Goal: Task Accomplishment & Management: Manage account settings

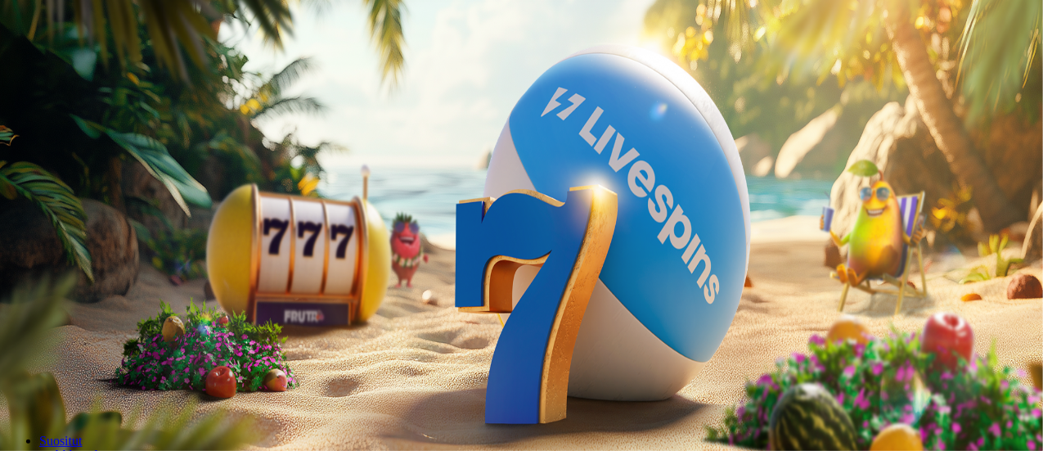
click at [128, 68] on button "Kirjaudu" at bounding box center [113, 59] width 53 height 17
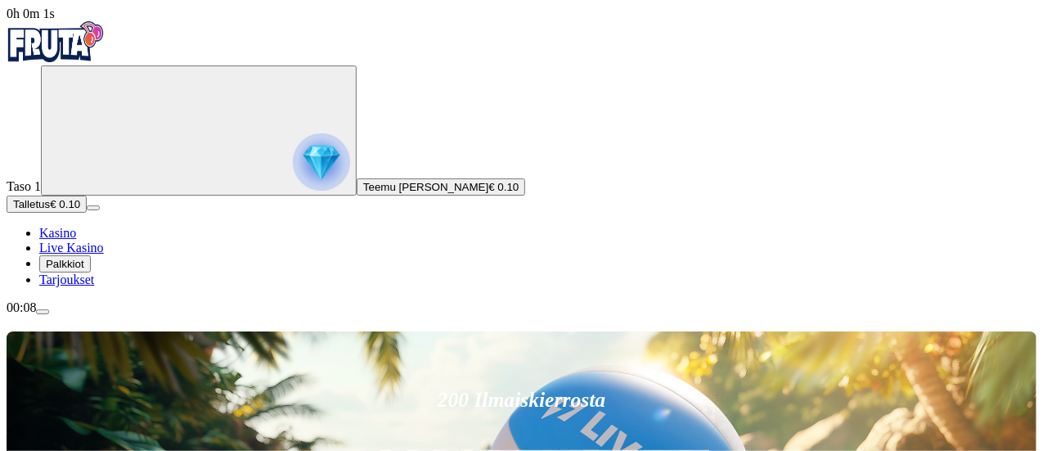
click at [293, 188] on img "Primary" at bounding box center [321, 161] width 57 height 57
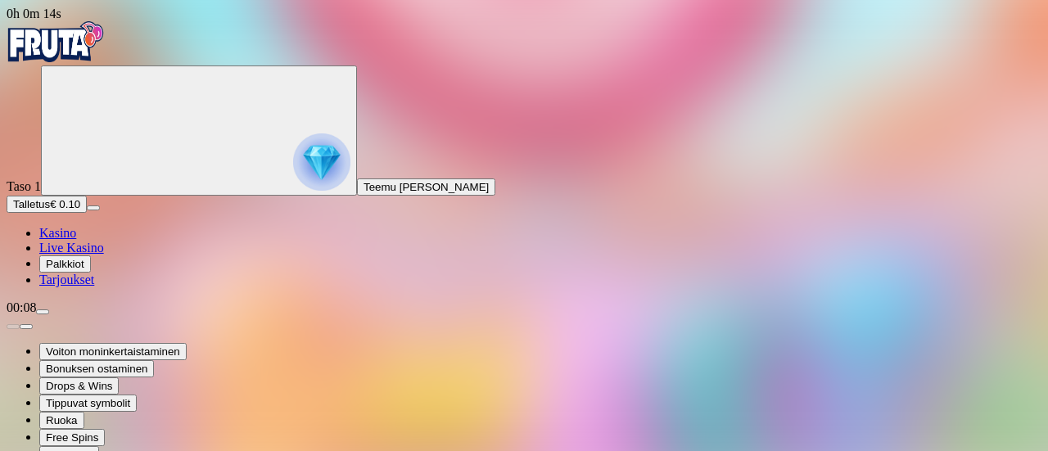
click at [101, 56] on img "Primary" at bounding box center [56, 41] width 98 height 41
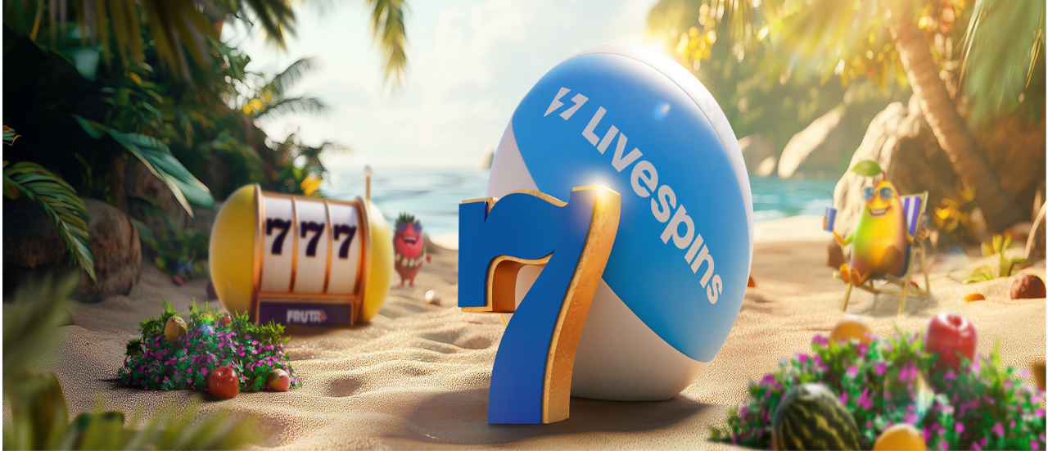
scroll to position [16, 0]
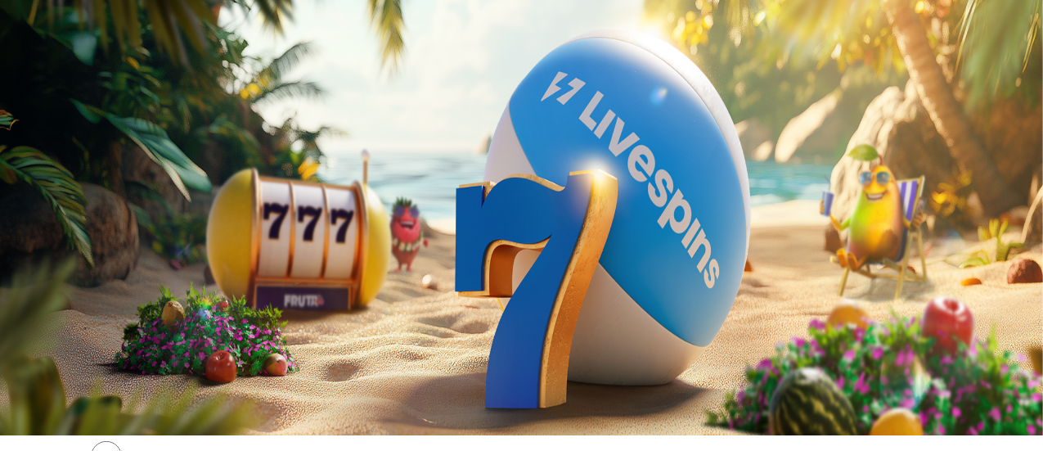
click at [363, 178] on span "Teemu [PERSON_NAME]" at bounding box center [425, 171] width 125 height 12
click at [125, 164] on circle "Primary" at bounding box center [170, 113] width 167 height 167
click at [293, 168] on img "Primary" at bounding box center [321, 146] width 57 height 57
click at [106, 50] on div "Primary" at bounding box center [524, 28] width 1034 height 44
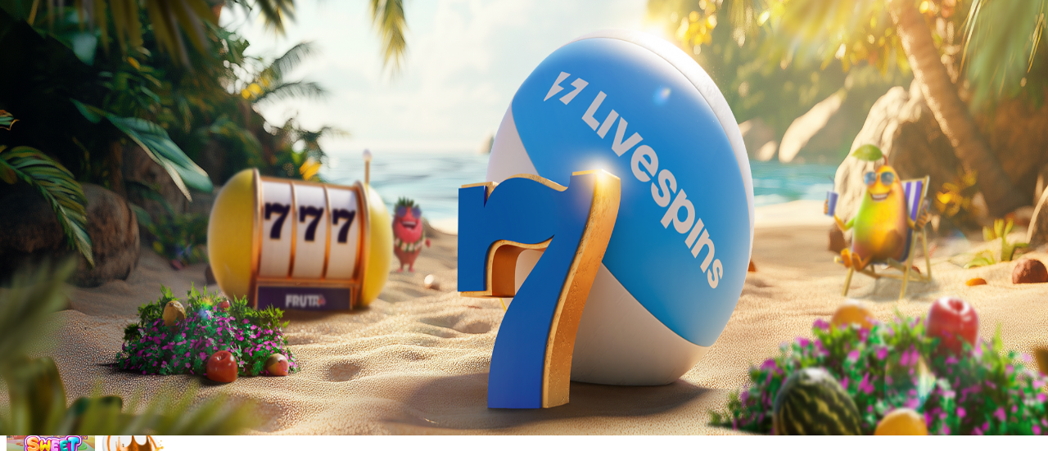
click at [104, 50] on div "Primary" at bounding box center [524, 28] width 1034 height 44
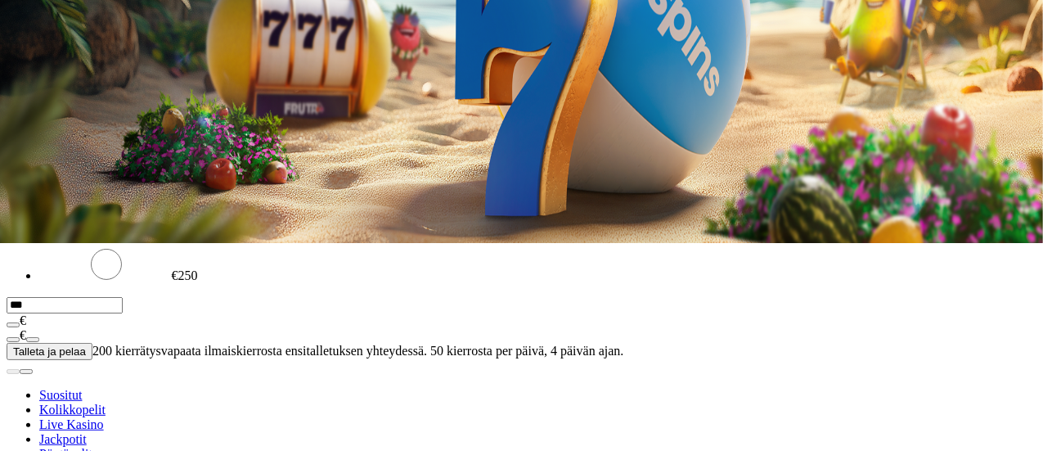
scroll to position [209, 0]
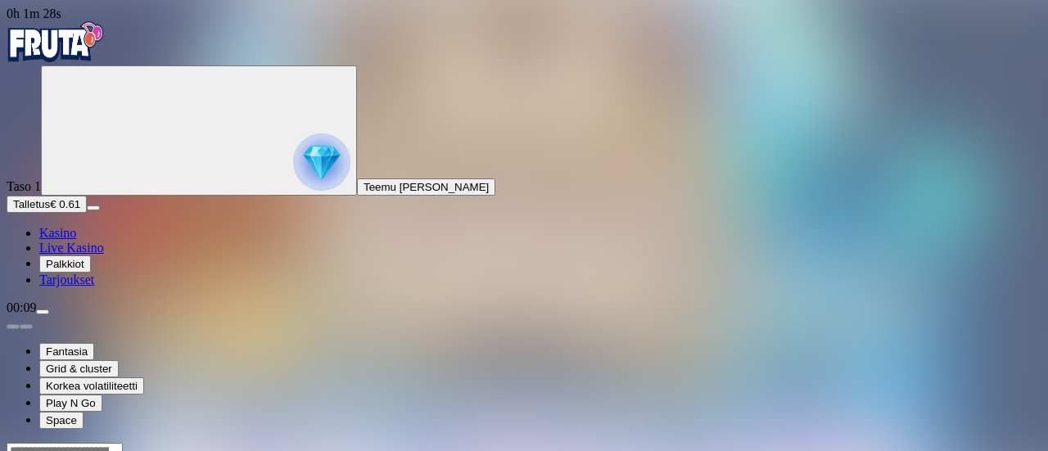
click at [105, 40] on img "Primary" at bounding box center [56, 41] width 98 height 41
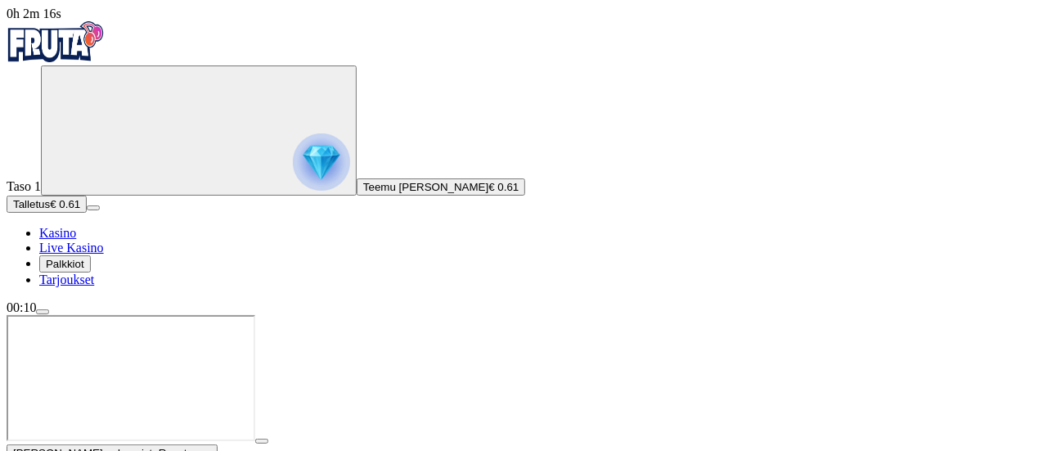
click at [293, 181] on img "Primary" at bounding box center [321, 161] width 57 height 57
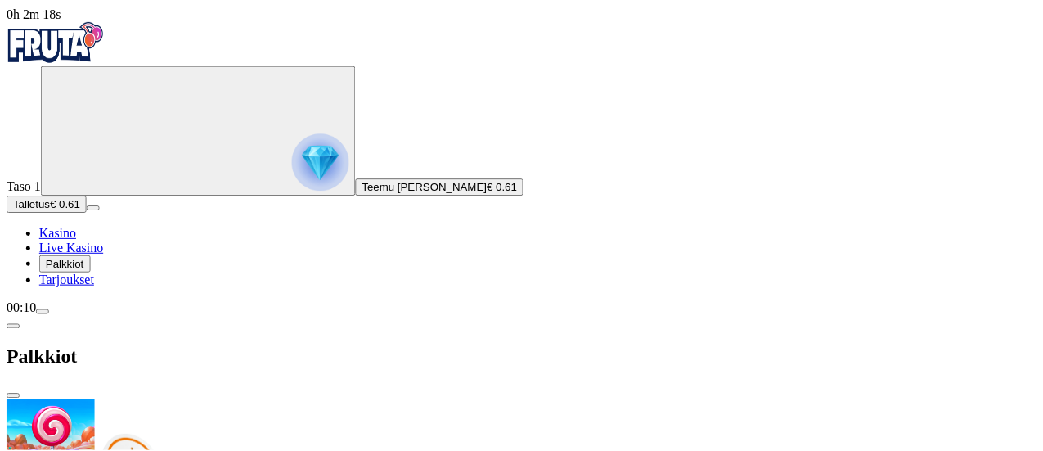
scroll to position [404, 0]
click at [13, 396] on span "close icon" at bounding box center [13, 396] width 0 height 0
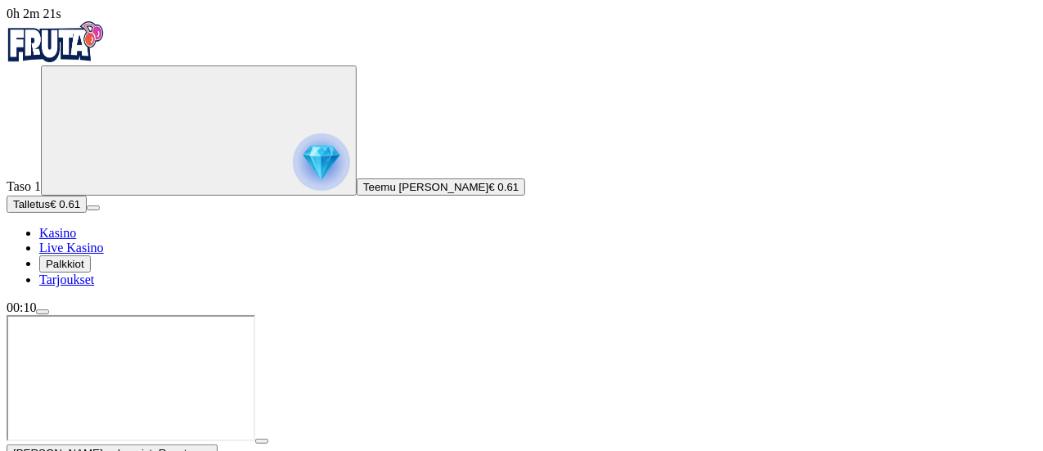
click at [43, 312] on span "menu icon" at bounding box center [43, 312] width 0 height 0
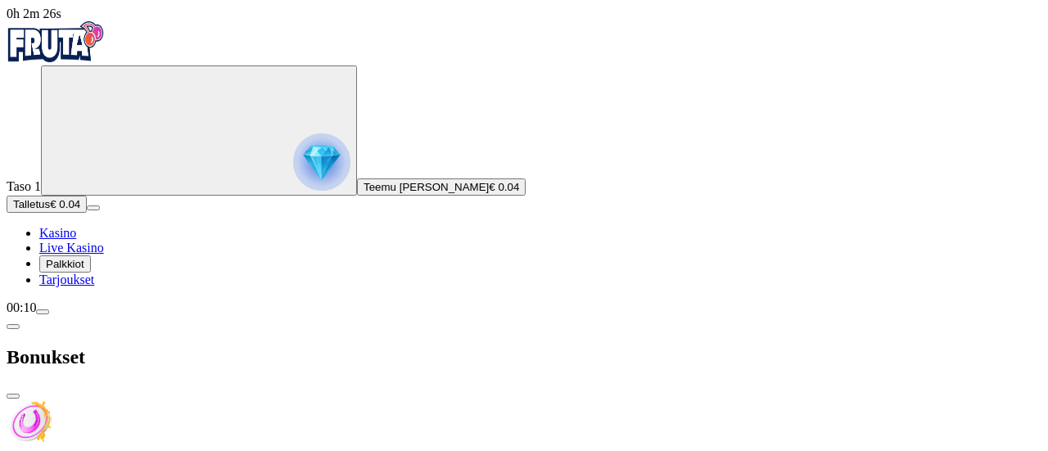
click at [13, 396] on span "close icon" at bounding box center [13, 396] width 0 height 0
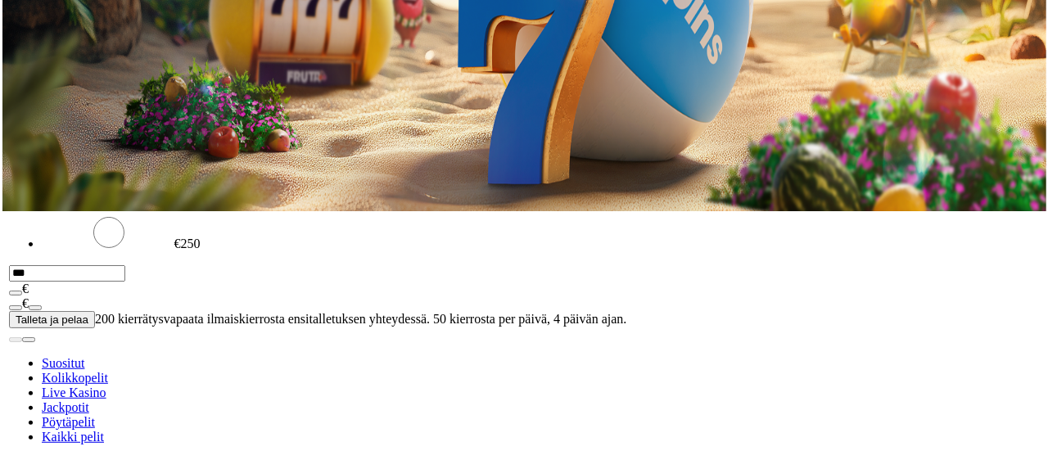
scroll to position [241, 0]
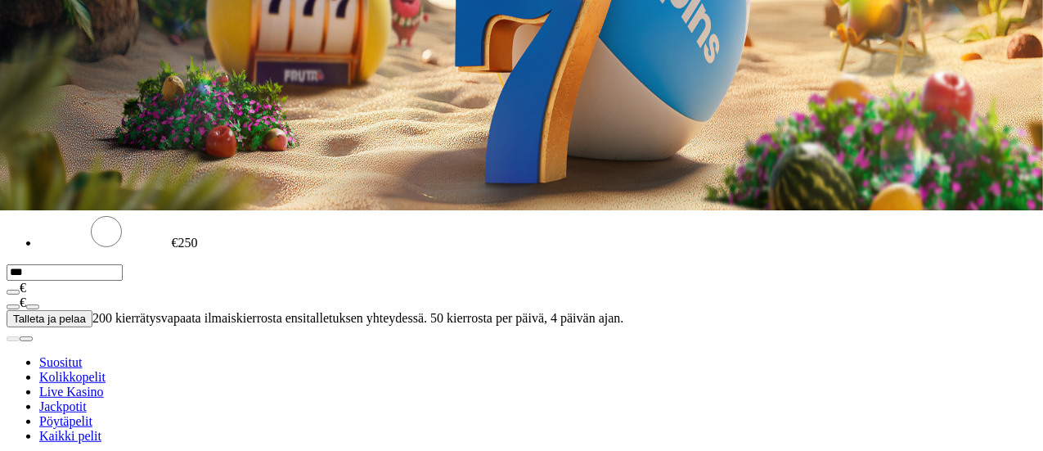
click at [43, 71] on span "menu icon" at bounding box center [43, 71] width 0 height 0
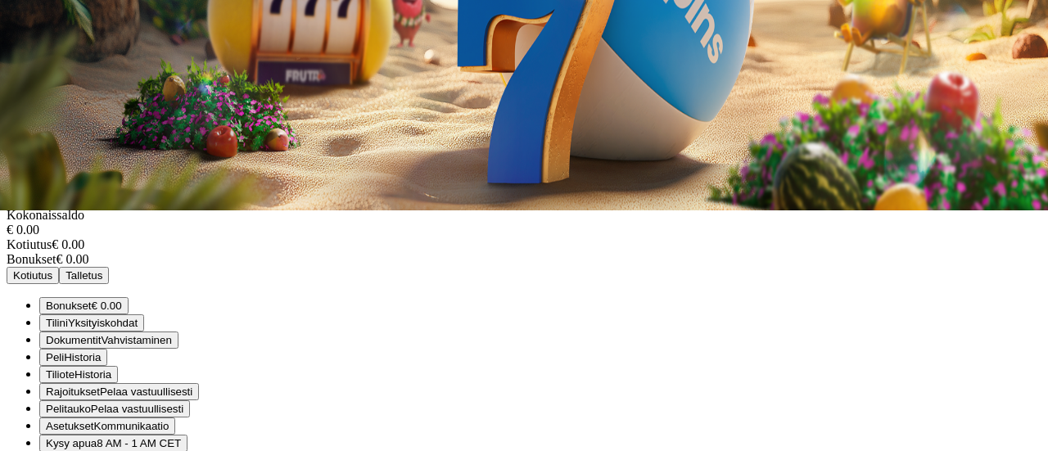
scroll to position [128, 0]
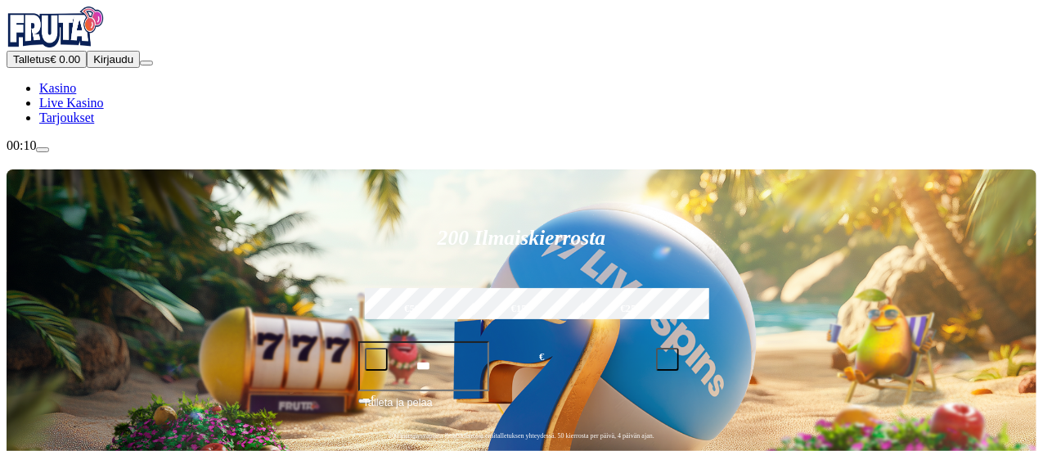
click at [107, 65] on span "Kirjaudu" at bounding box center [113, 59] width 40 height 12
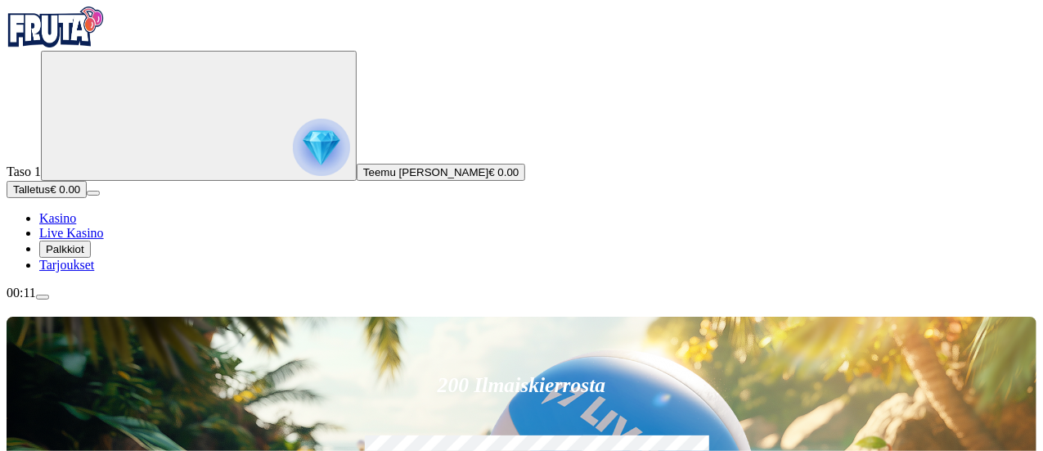
click at [293, 160] on img "Primary" at bounding box center [321, 147] width 57 height 57
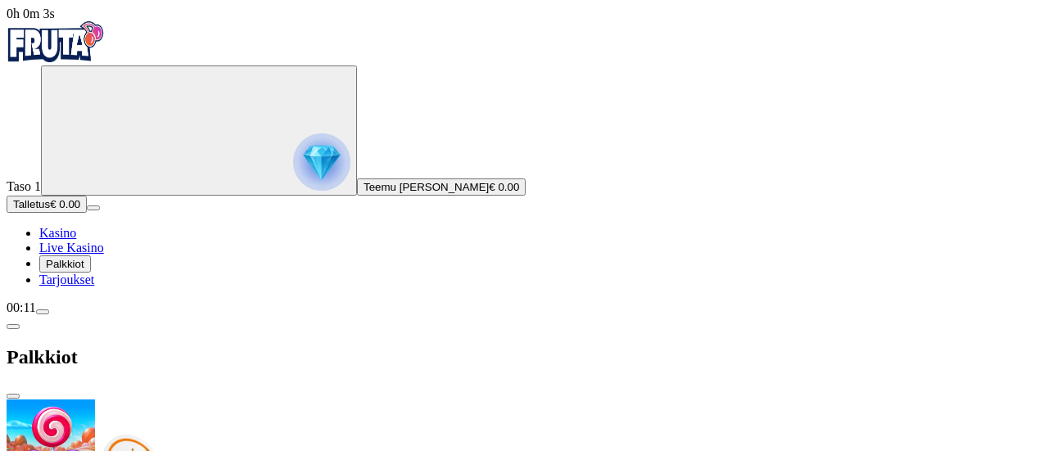
scroll to position [404, 0]
click at [43, 312] on span "menu icon" at bounding box center [43, 312] width 0 height 0
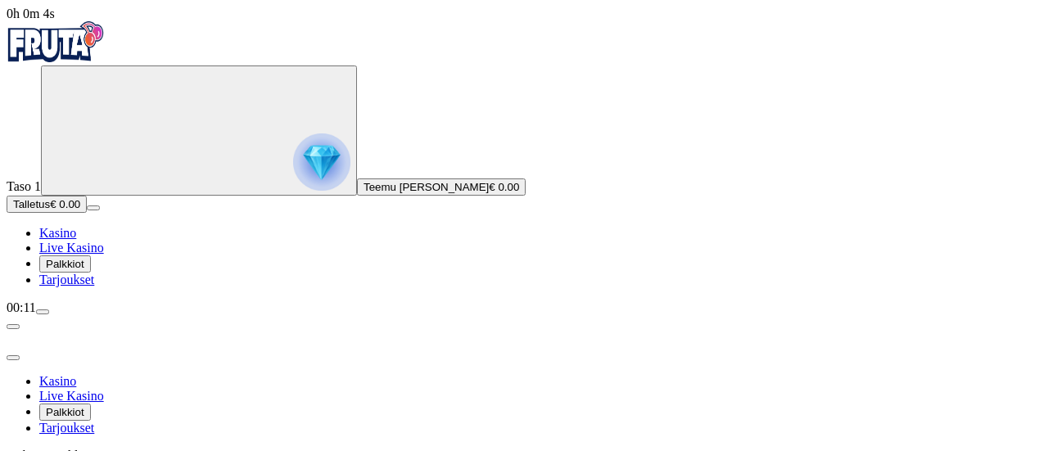
scroll to position [128, 0]
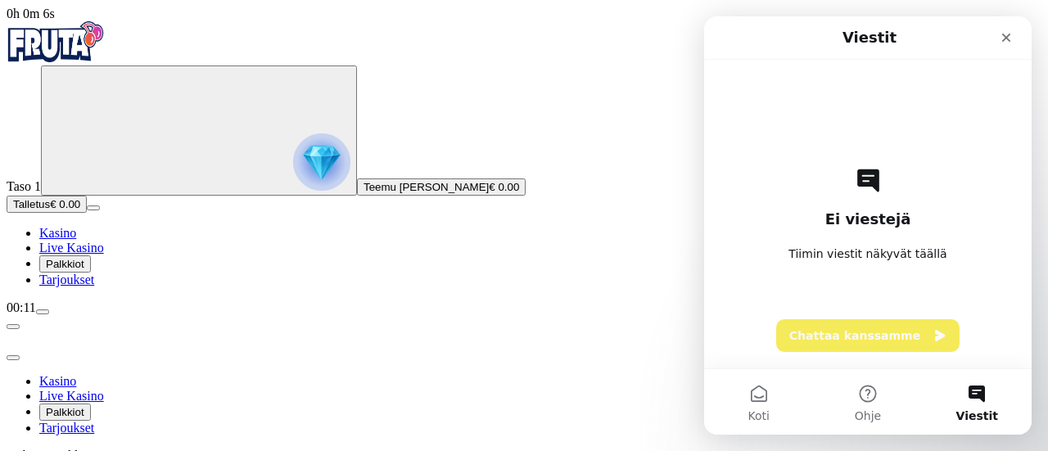
scroll to position [0, 0]
click at [824, 336] on button "Chattaa kanssamme" at bounding box center [867, 335] width 183 height 33
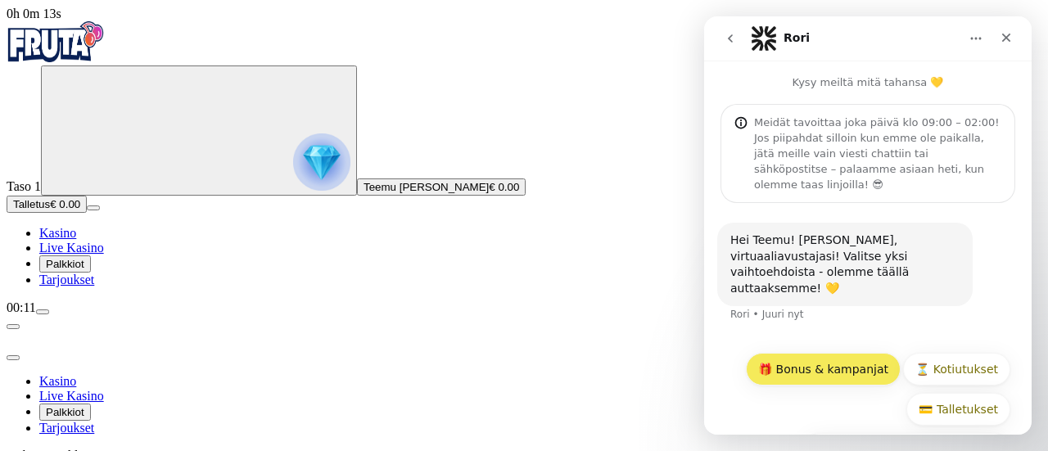
click at [823, 353] on button "🎁 Bonus & kampanjat" at bounding box center [823, 369] width 155 height 33
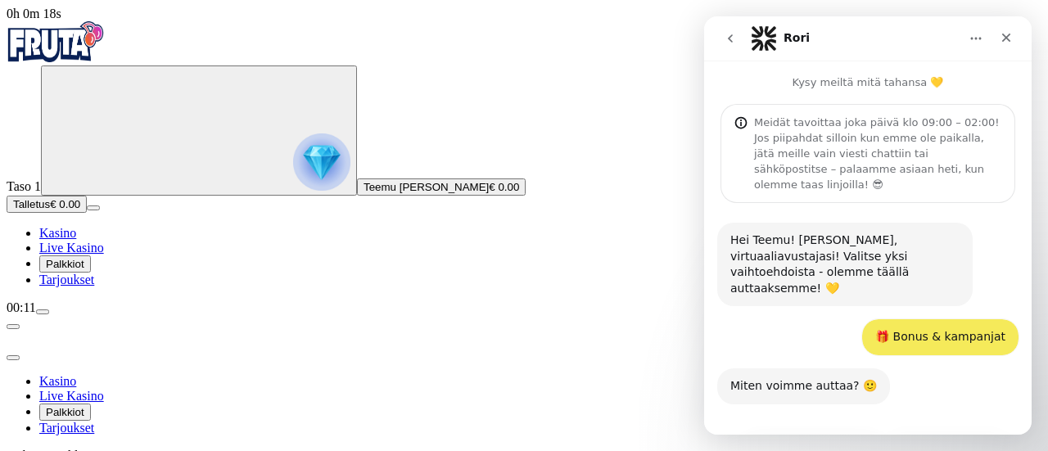
scroll to position [65, 0]
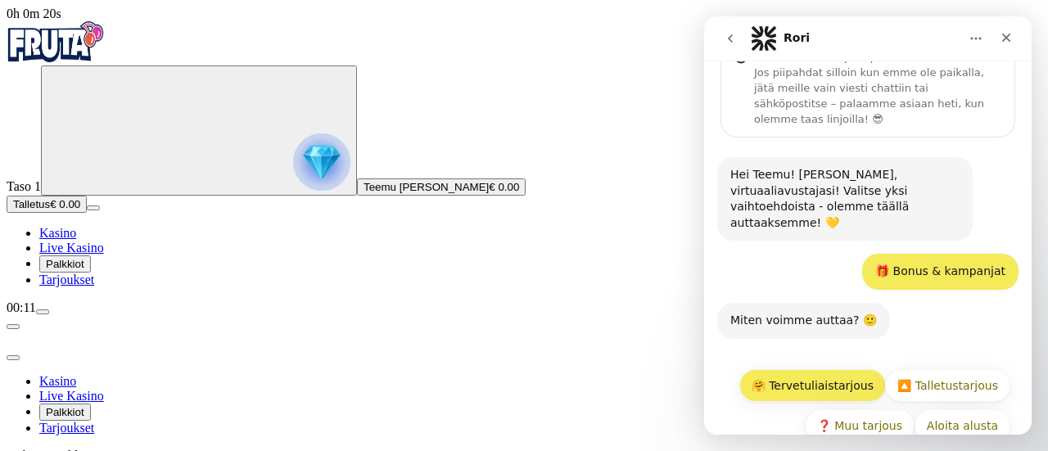
click at [838, 369] on button "🤗 Tervetuliaistarjous" at bounding box center [812, 385] width 146 height 33
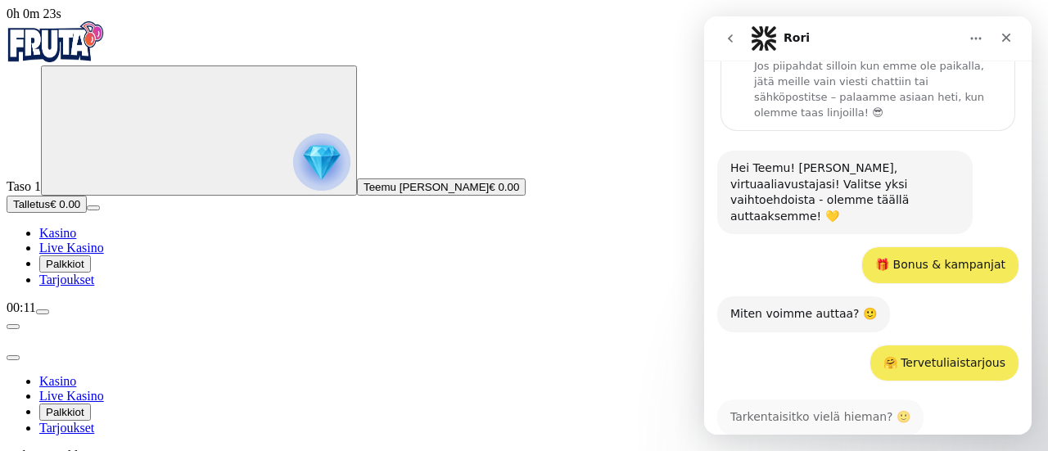
scroll to position [204, 0]
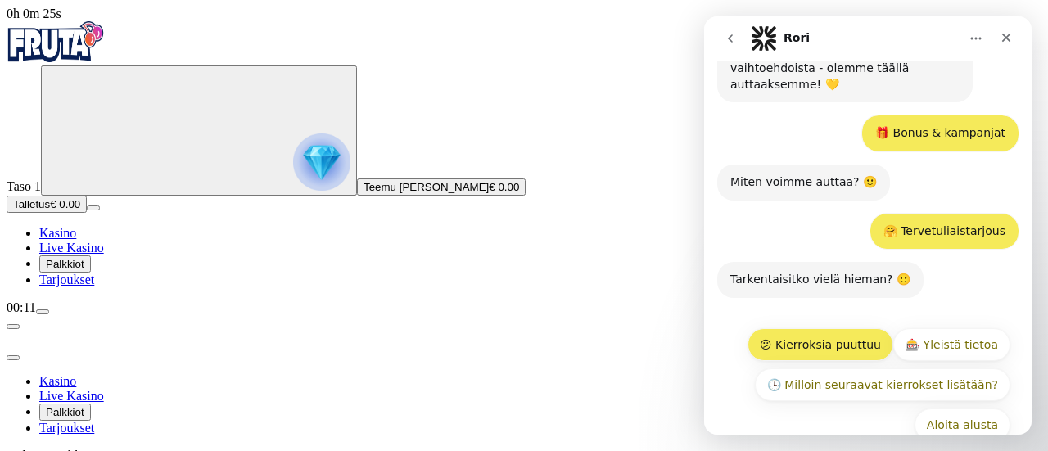
click at [834, 328] on button "😕 Kierroksia puuttuu" at bounding box center [820, 344] width 146 height 33
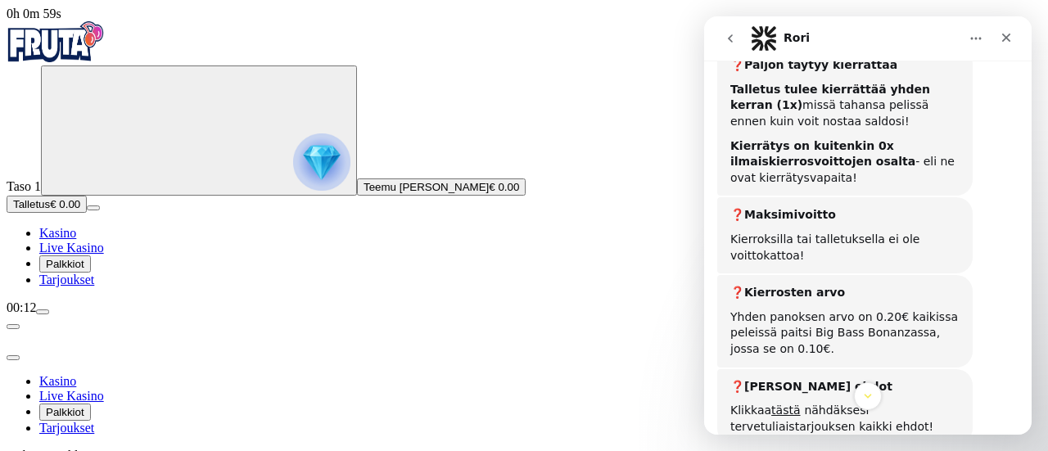
scroll to position [1102, 0]
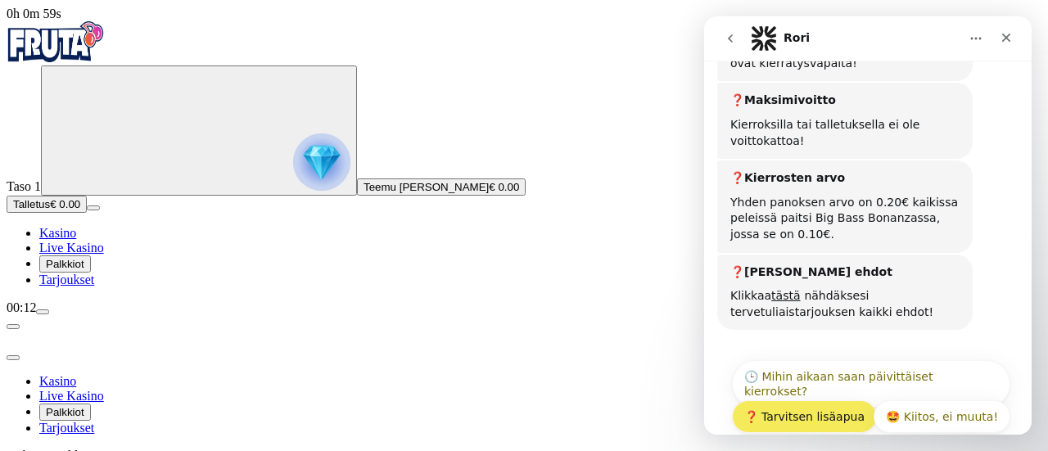
click at [778, 400] on button "❓ Tarvitsen lisäapua" at bounding box center [804, 416] width 145 height 33
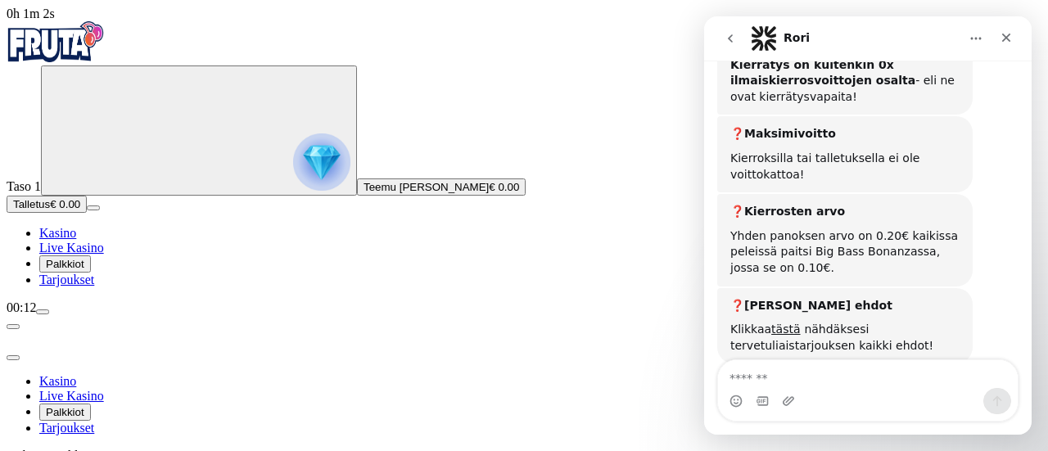
scroll to position [1138, 0]
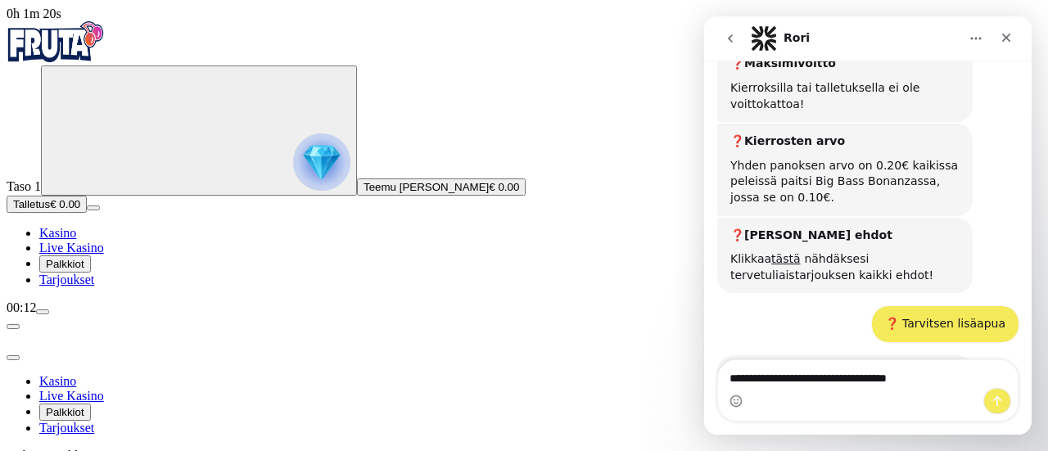
type textarea "**********"
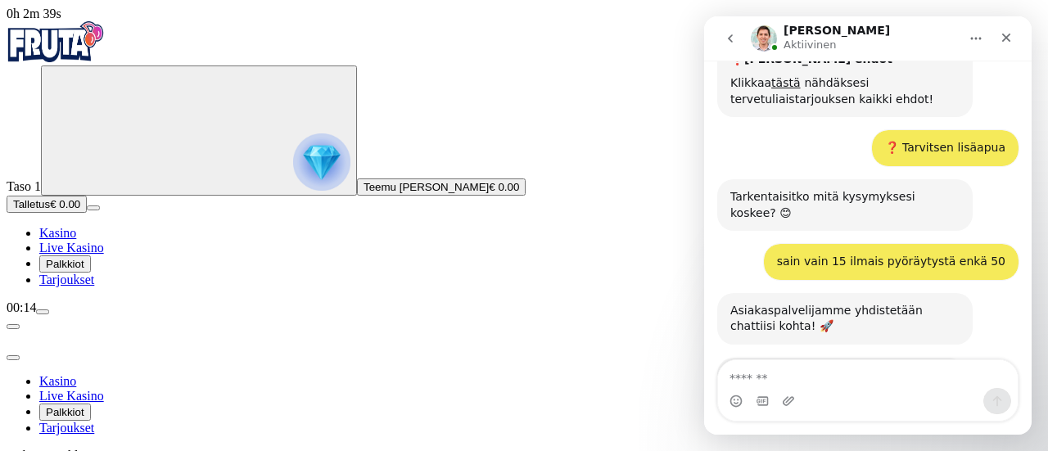
scroll to position [1354, 0]
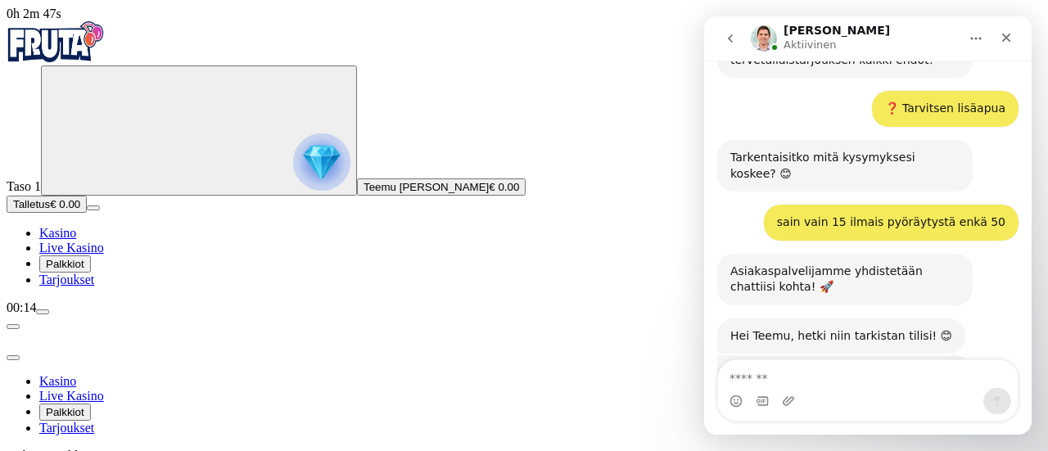
click at [848, 375] on textarea "Viesti…" at bounding box center [868, 374] width 300 height 28
type textarea "**********"
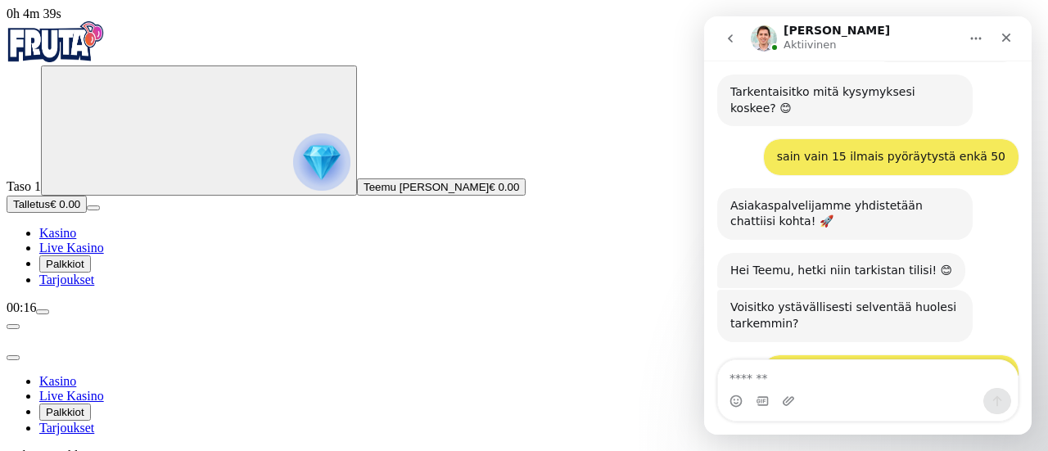
scroll to position [1532, 0]
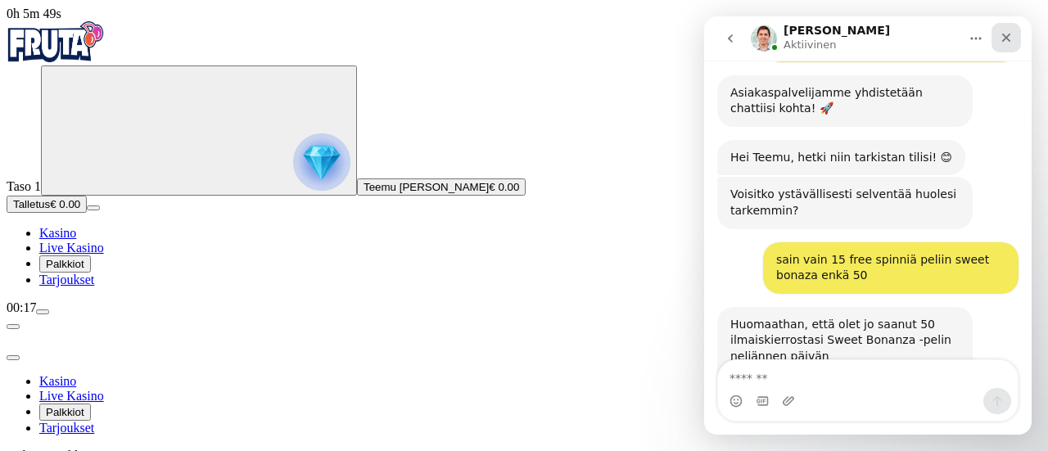
click at [1013, 44] on div "Sulje" at bounding box center [1005, 37] width 29 height 29
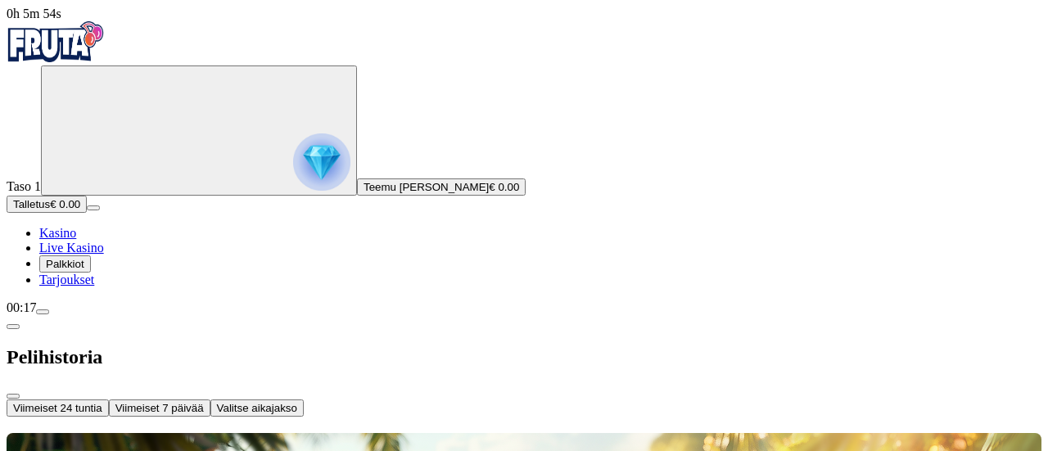
click at [204, 402] on span "Viimeiset 7 päivää" at bounding box center [159, 408] width 88 height 12
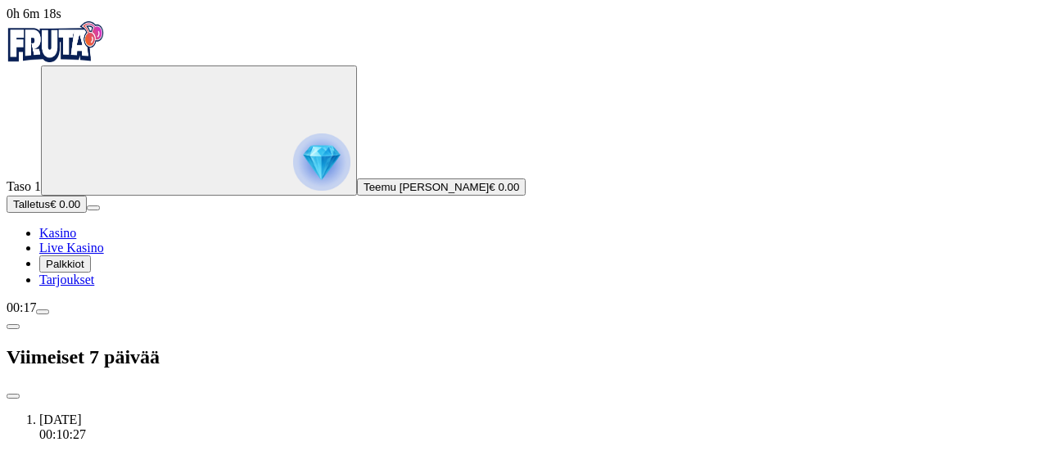
click at [13, 396] on span "close icon" at bounding box center [13, 396] width 0 height 0
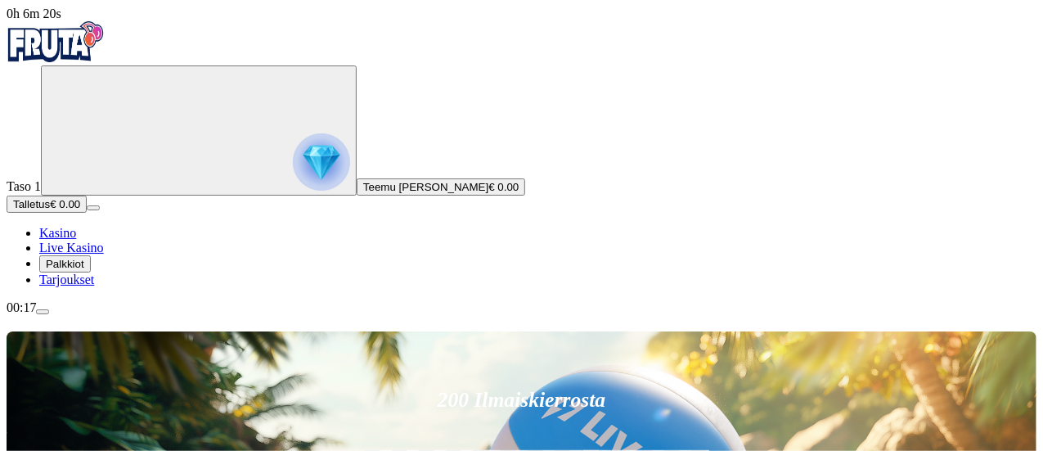
click at [49, 314] on button "menu" at bounding box center [42, 311] width 13 height 5
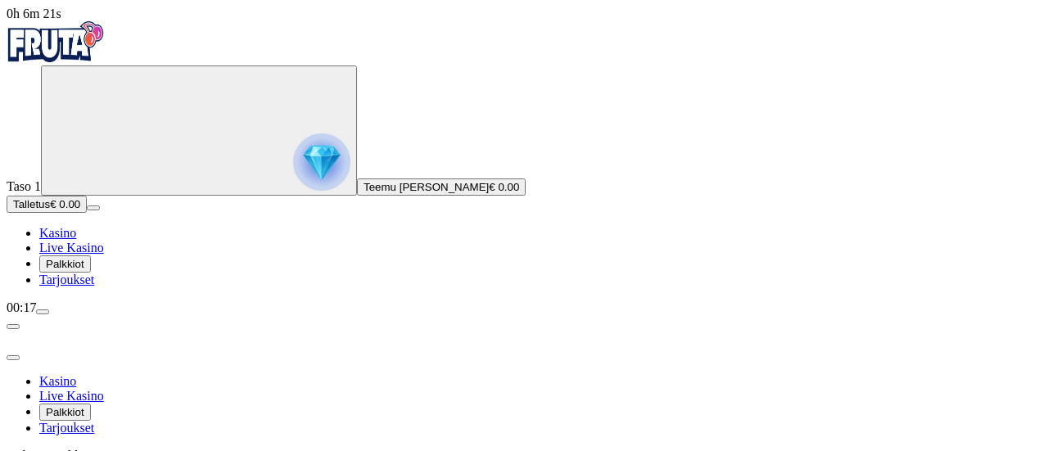
click at [39, 178] on div "Taso 1 Teemu Kasperi Lievo € 0.00" at bounding box center [524, 130] width 1034 height 130
click at [293, 179] on img "Primary" at bounding box center [321, 161] width 57 height 57
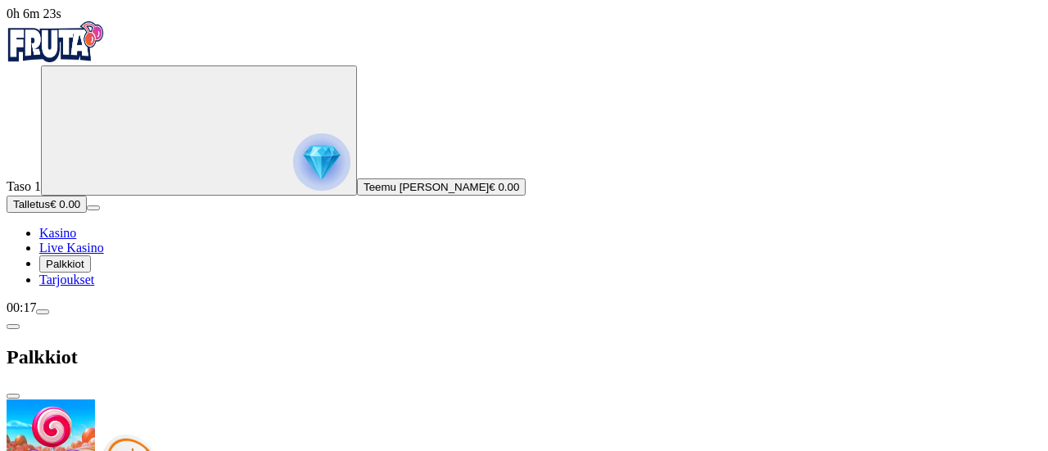
click at [293, 166] on img "Primary" at bounding box center [321, 161] width 57 height 57
click at [457, 315] on div "Palkkiot" at bounding box center [524, 357] width 1034 height 84
click at [13, 327] on span "chevron-left icon" at bounding box center [13, 327] width 0 height 0
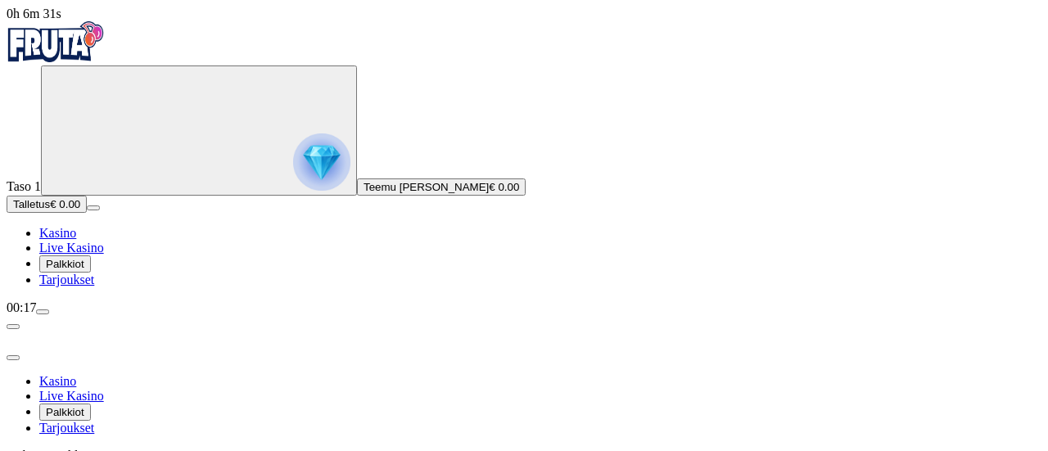
scroll to position [128, 0]
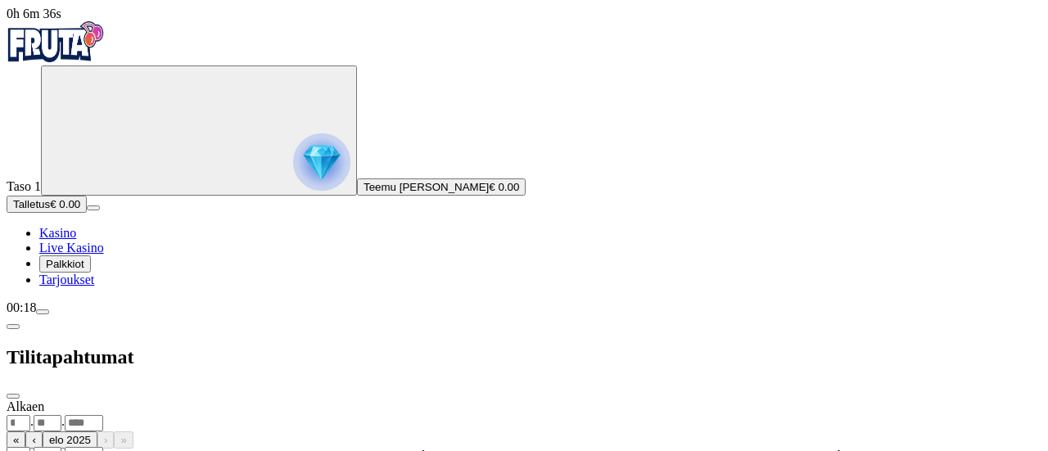
click at [300, 399] on div "Alkaen . . « ‹ elo 2025 › » su ma ti ke to pe la 27 28 29 30 31 1 2 3 4 5 6 7 8…" at bounding box center [524, 447] width 1034 height 97
click at [13, 327] on span "chevron-left icon" at bounding box center [13, 327] width 0 height 0
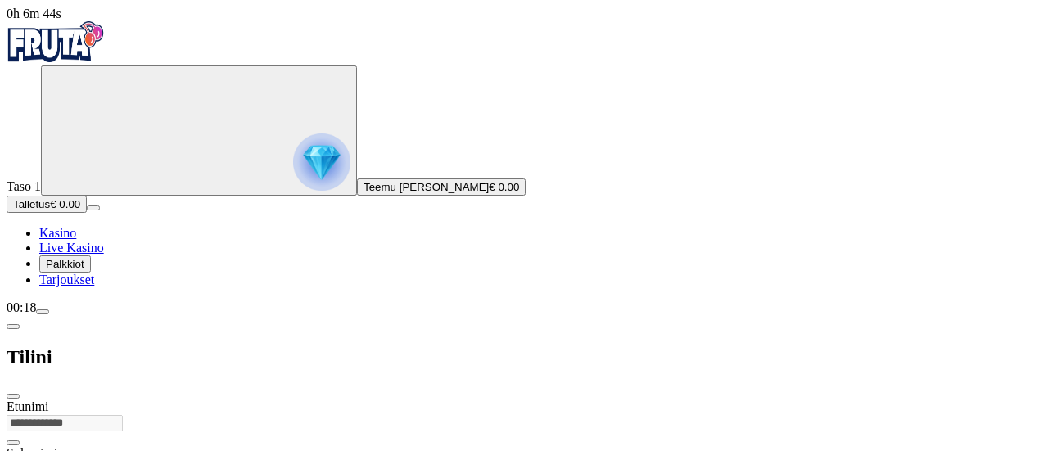
scroll to position [77, 0]
click at [13, 327] on span "chevron-left icon" at bounding box center [13, 327] width 0 height 0
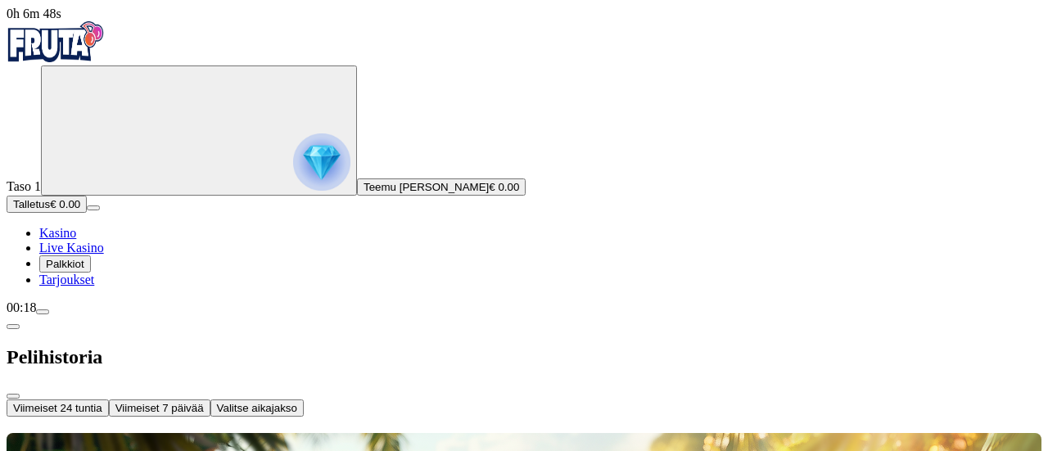
click at [304, 399] on button "Valitse aikajakso" at bounding box center [256, 407] width 93 height 17
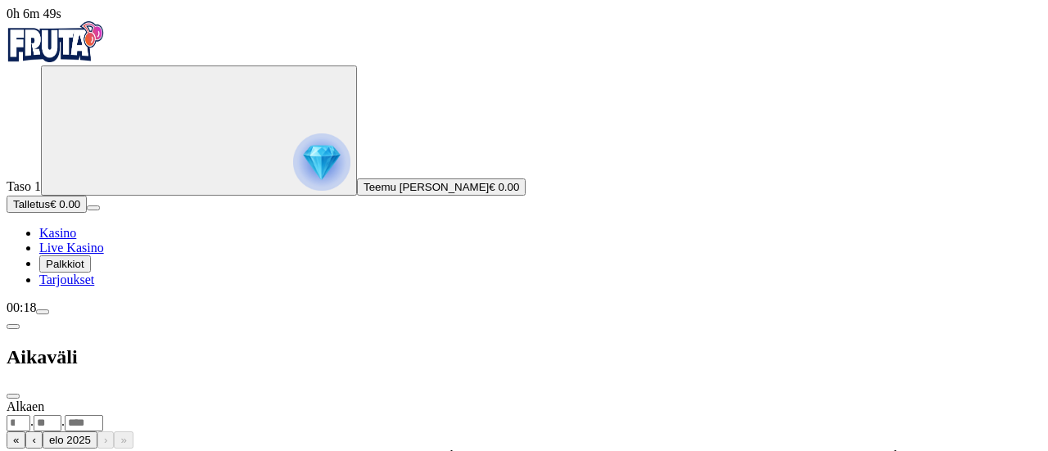
click at [13, 327] on span "chevron-left icon" at bounding box center [13, 327] width 0 height 0
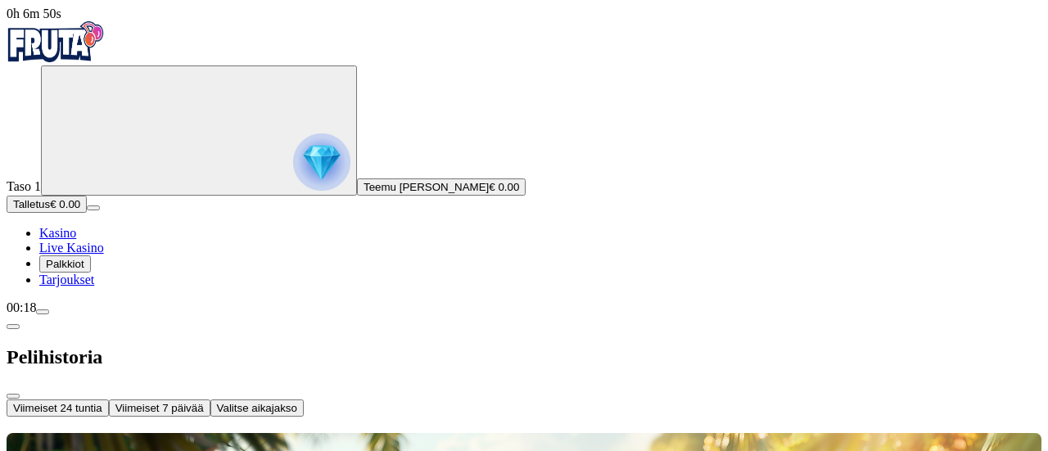
click at [102, 402] on span "Viimeiset 24 tuntia" at bounding box center [57, 408] width 89 height 12
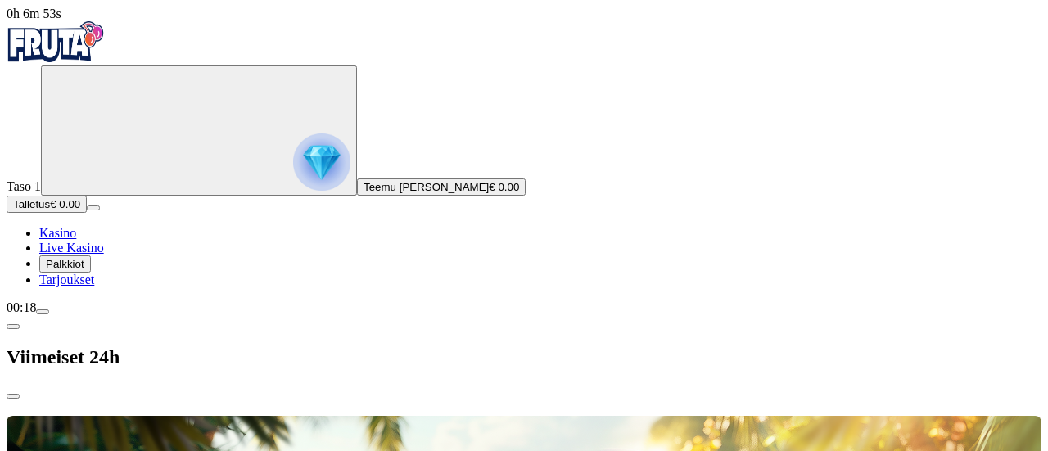
click at [13, 327] on span "chevron-left icon" at bounding box center [13, 327] width 0 height 0
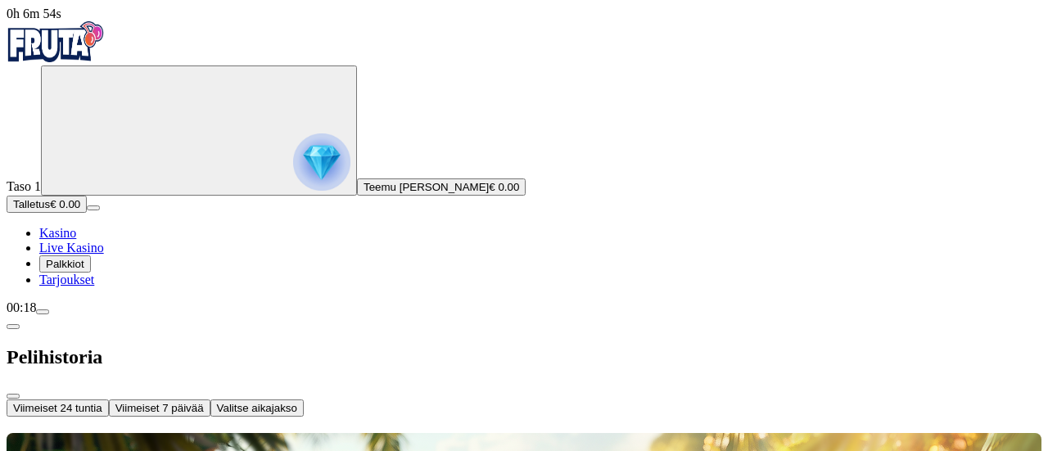
click at [297, 402] on span "Valitse aikajakso" at bounding box center [257, 408] width 80 height 12
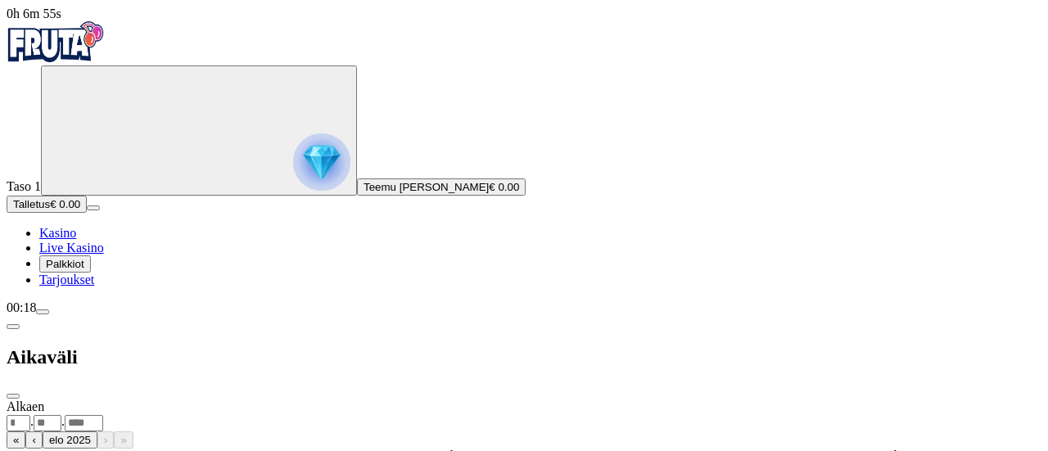
type input "**"
type input "*"
type input "****"
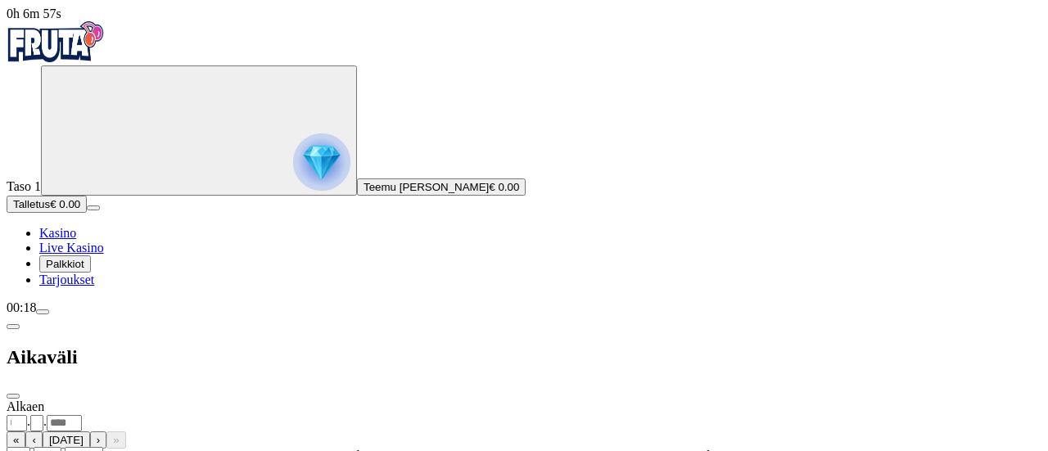
click at [396, 446] on div ". ." at bounding box center [524, 454] width 1034 height 17
type input "**"
type input "*"
type input "****"
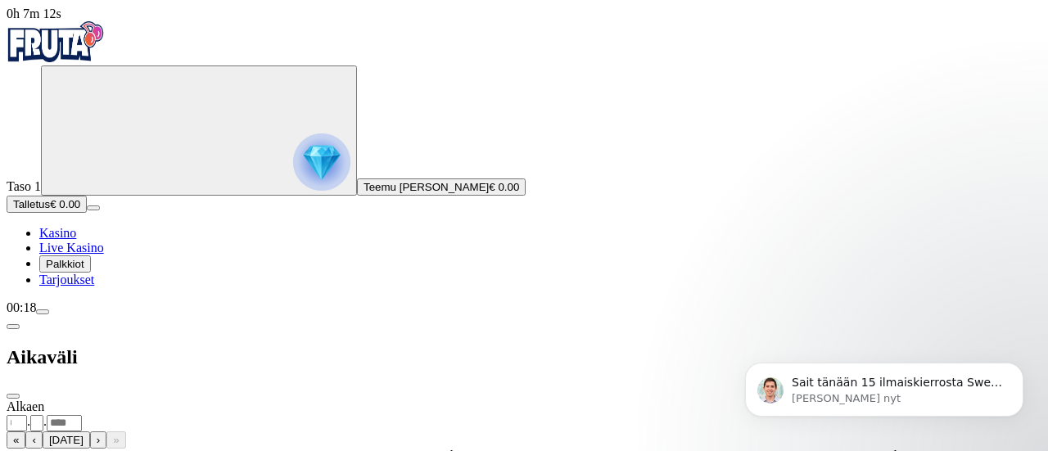
scroll to position [1601, 0]
click at [895, 386] on p "Sait tänään 15 ilmaiskierrosta Sweet Bonanza -peliin. Mutta nämä olivat eri kam…" at bounding box center [896, 383] width 211 height 16
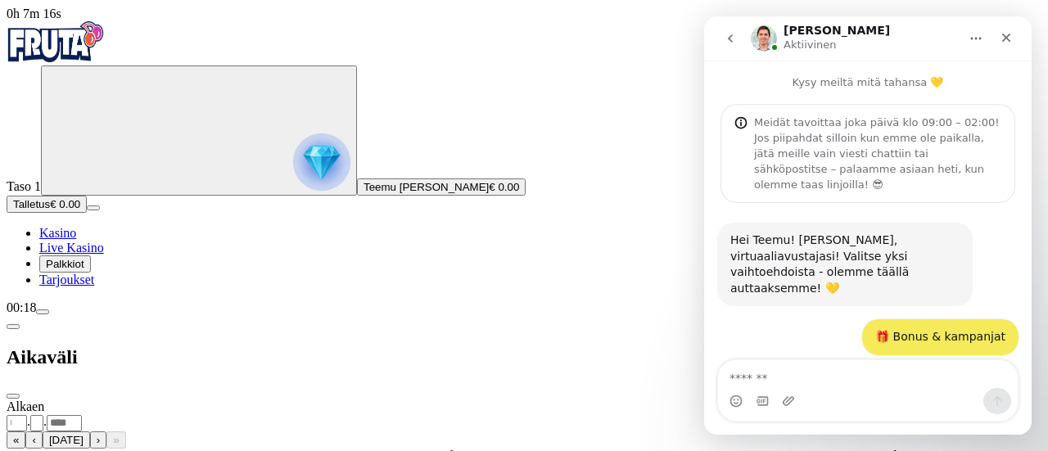
scroll to position [1628, 0]
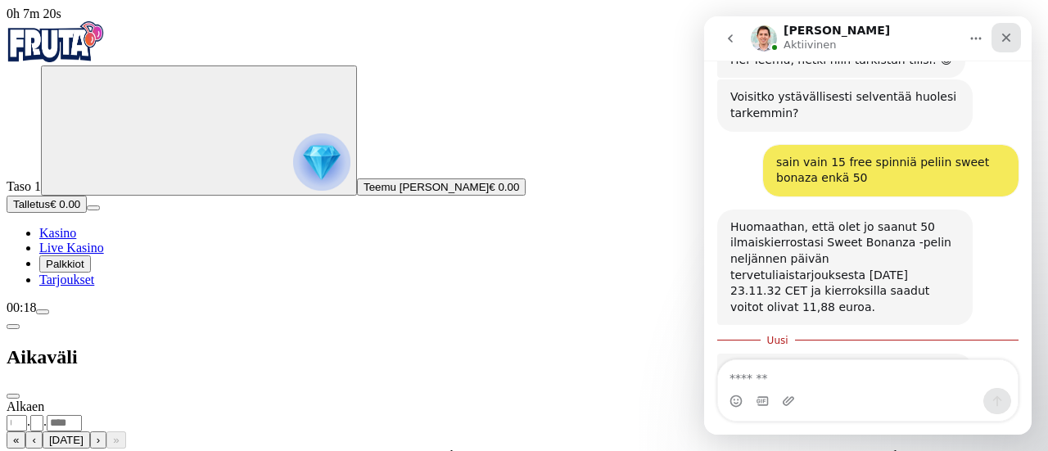
click at [1005, 39] on icon "Sulje" at bounding box center [1005, 37] width 13 height 13
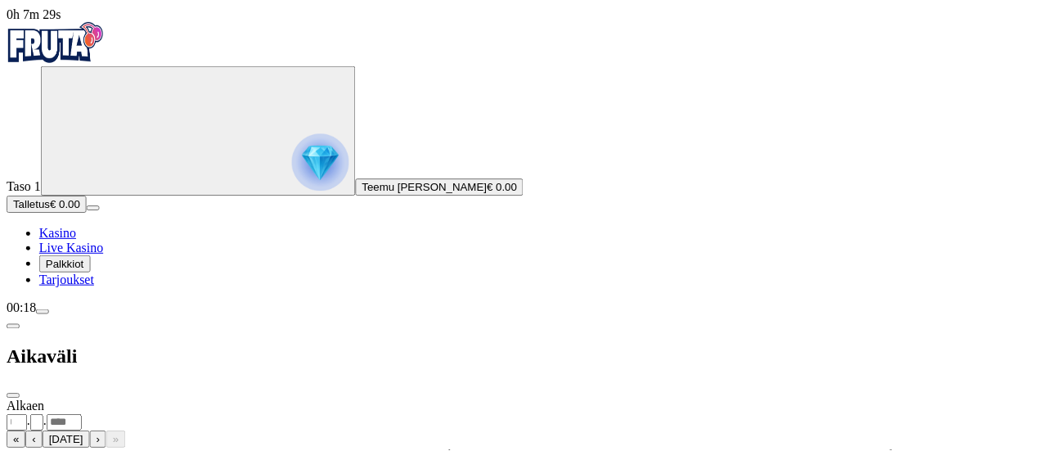
scroll to position [957, 0]
click at [473, 315] on div "Aikaväli" at bounding box center [524, 357] width 1034 height 84
click at [13, 396] on span "close icon" at bounding box center [13, 396] width 0 height 0
